Goal: Information Seeking & Learning: Learn about a topic

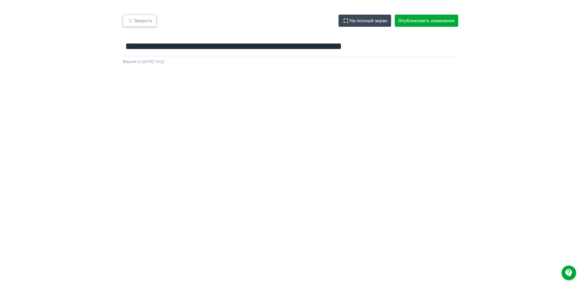
click at [135, 19] on button "Закрыть" at bounding box center [140, 21] width 34 height 12
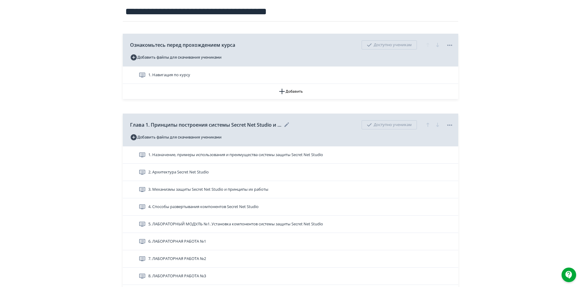
scroll to position [91, 0]
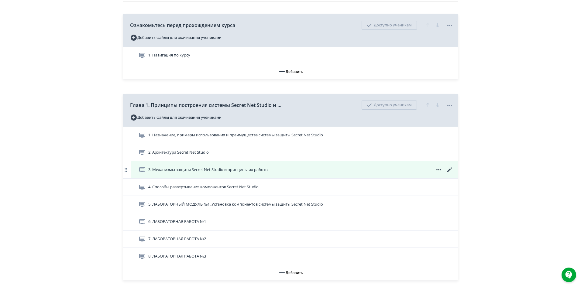
click at [328, 170] on div "3. Механизмы защиты Secret Net Studio и принципы их работы" at bounding box center [296, 169] width 315 height 7
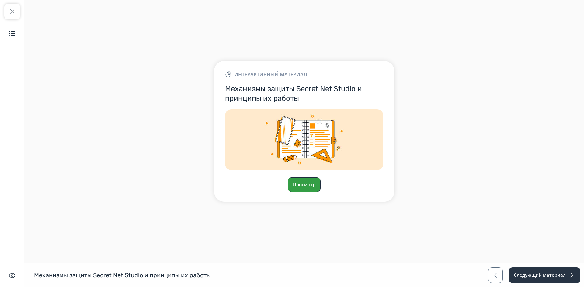
click at [303, 184] on button "Просмотр" at bounding box center [304, 185] width 33 height 15
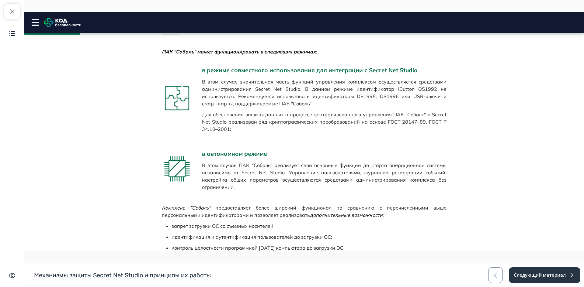
scroll to position [764, 0]
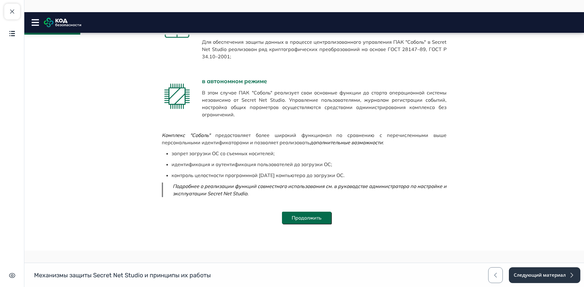
click at [301, 220] on button "Продолжить" at bounding box center [306, 218] width 49 height 12
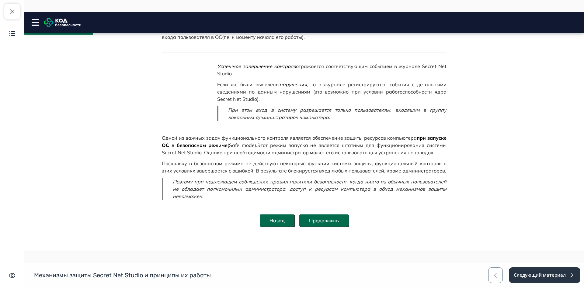
scroll to position [57, 0]
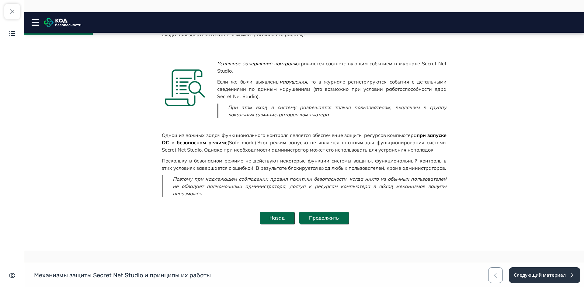
click at [330, 215] on button "Продолжить" at bounding box center [323, 218] width 49 height 12
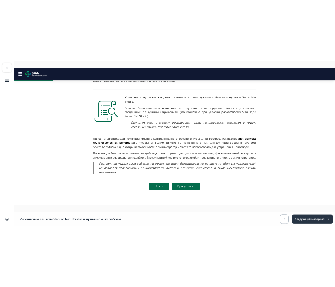
scroll to position [0, 0]
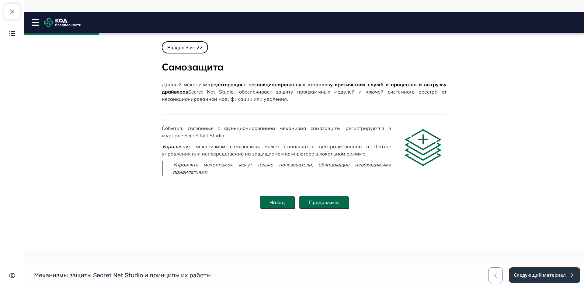
click at [328, 202] on button "Продолжить" at bounding box center [323, 202] width 49 height 12
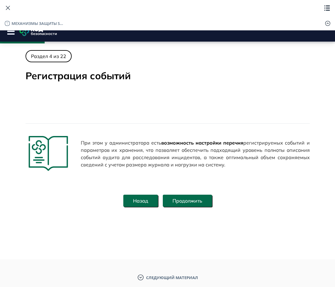
scroll to position [26, 0]
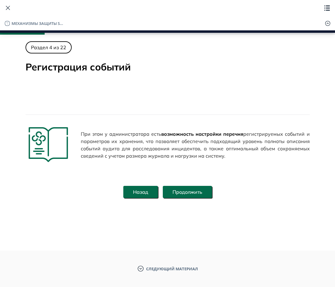
click at [186, 200] on div "Продолжить" at bounding box center [187, 192] width 49 height 27
click at [188, 189] on button "Продолжить" at bounding box center [187, 192] width 49 height 12
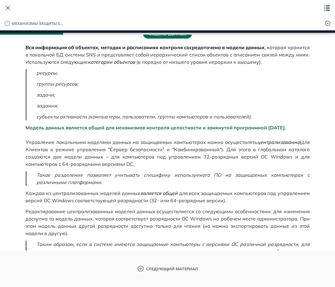
scroll to position [278, 0]
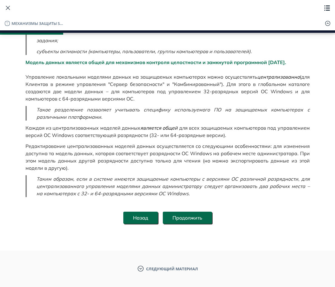
click at [181, 220] on button "Продолжить" at bounding box center [187, 218] width 49 height 12
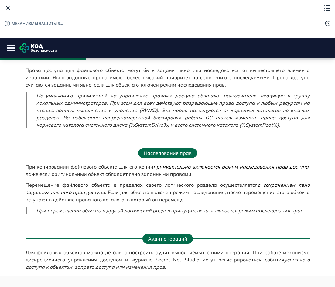
scroll to position [358, 0]
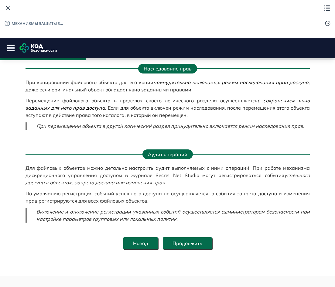
click at [187, 239] on button "Продолжить" at bounding box center [187, 244] width 49 height 12
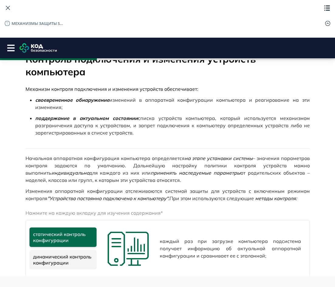
scroll to position [112, 0]
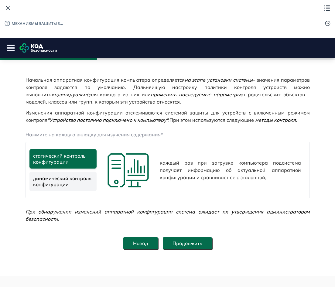
click at [193, 244] on button "Продолжить" at bounding box center [187, 244] width 49 height 12
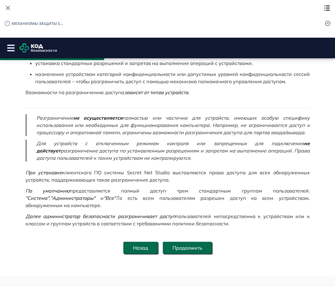
scroll to position [77, 0]
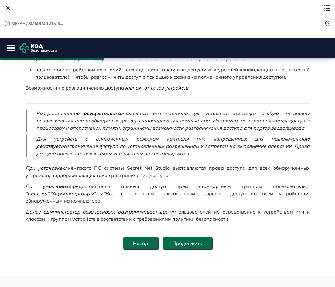
click at [190, 243] on button "Продолжить" at bounding box center [187, 244] width 49 height 12
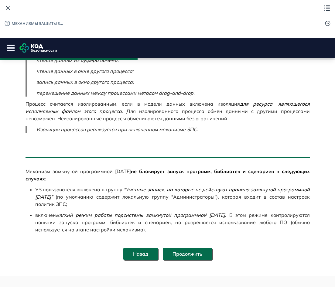
scroll to position [366, 0]
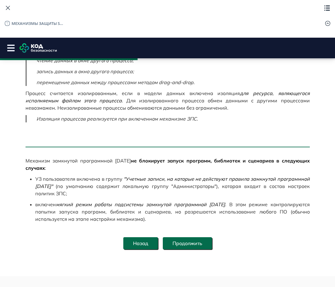
click at [196, 244] on button "Продолжить" at bounding box center [187, 244] width 49 height 12
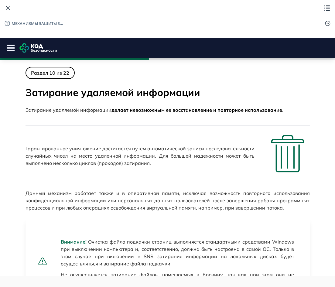
scroll to position [85, 0]
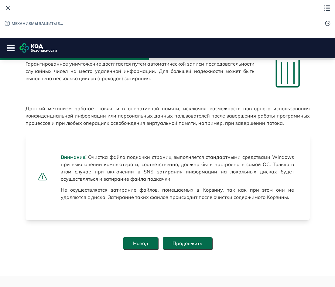
click at [197, 245] on button "Продолжить" at bounding box center [187, 244] width 49 height 12
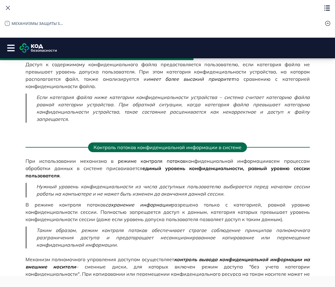
scroll to position [615, 0]
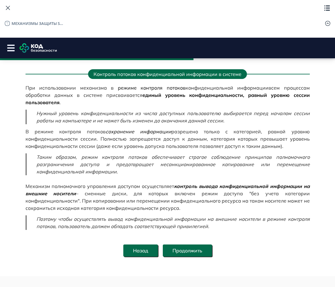
click at [197, 245] on button "Продолжить" at bounding box center [187, 251] width 49 height 12
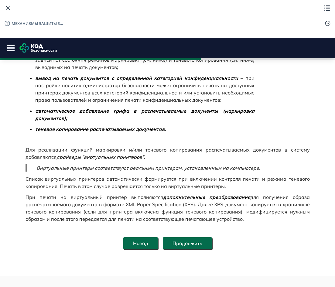
scroll to position [0, 0]
click at [197, 246] on button "Продолжить" at bounding box center [187, 244] width 49 height 12
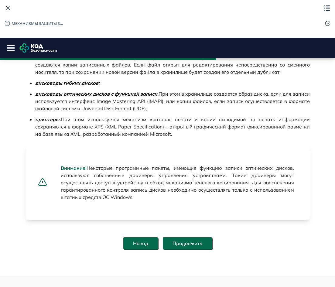
click at [197, 246] on button "Продолжить" at bounding box center [187, 244] width 49 height 12
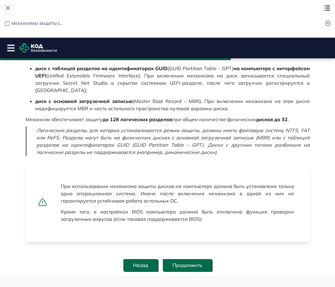
click at [200, 259] on button "Продолжить" at bounding box center [187, 265] width 49 height 12
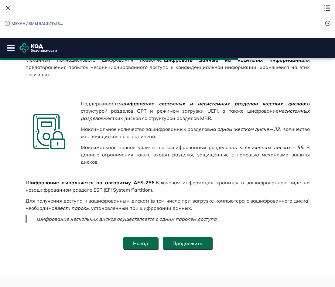
click at [199, 244] on button "Продолжить" at bounding box center [187, 244] width 49 height 12
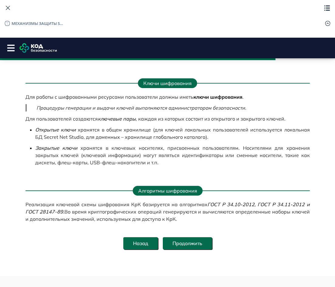
click at [199, 245] on button "Продолжить" at bounding box center [187, 244] width 49 height 12
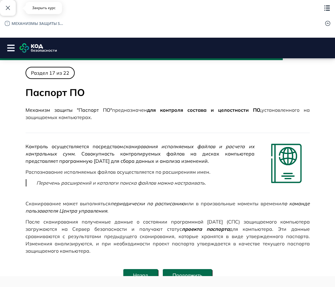
click at [9, 11] on span "button" at bounding box center [7, 7] width 7 height 7
